Goal: Feedback & Contribution: Submit feedback/report problem

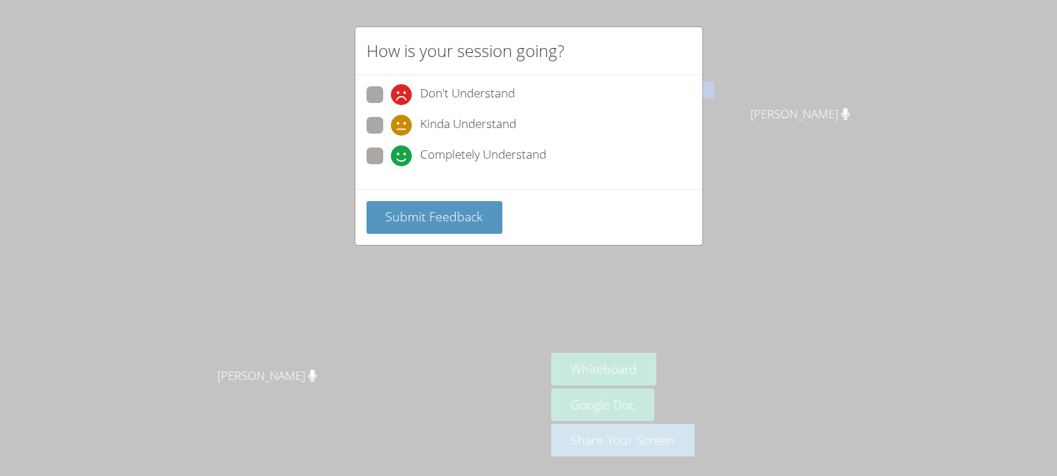
click at [391, 105] on span at bounding box center [391, 105] width 0 height 0
click at [391, 98] on input "Don't Understand" at bounding box center [397, 92] width 12 height 12
radio input "true"
click at [391, 136] on span at bounding box center [391, 136] width 0 height 0
click at [391, 120] on input "Kinda Understand" at bounding box center [397, 123] width 12 height 12
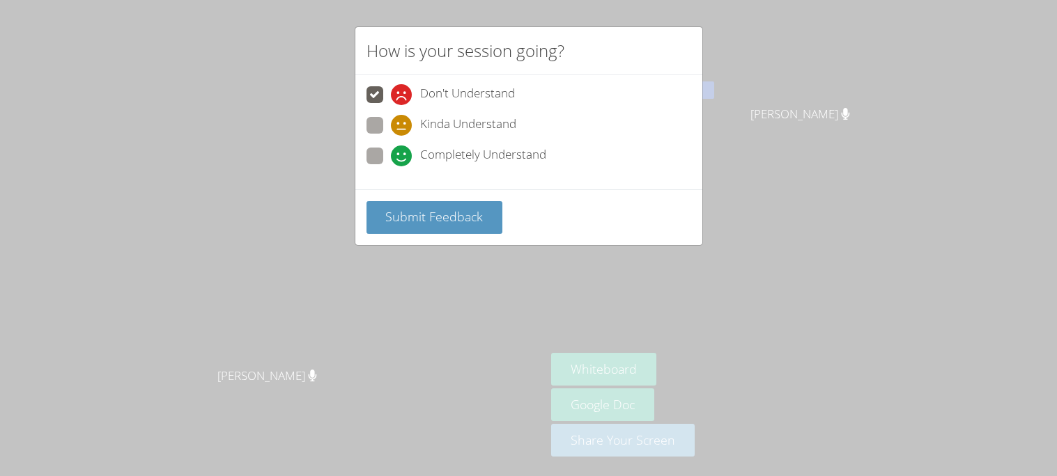
radio input "true"
click at [422, 146] on span "Completely Understand" at bounding box center [483, 156] width 126 height 21
click at [403, 148] on input "Completely Understand" at bounding box center [397, 154] width 12 height 12
radio input "true"
click at [435, 213] on span "Submit Feedback" at bounding box center [434, 216] width 98 height 17
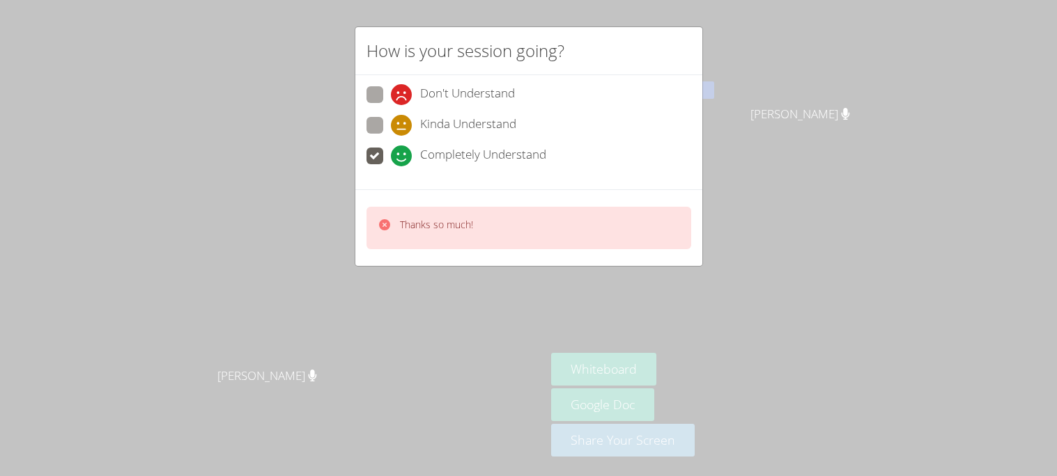
click at [499, 230] on div "Thanks so much!" at bounding box center [528, 228] width 325 height 42
